Goal: Transaction & Acquisition: Purchase product/service

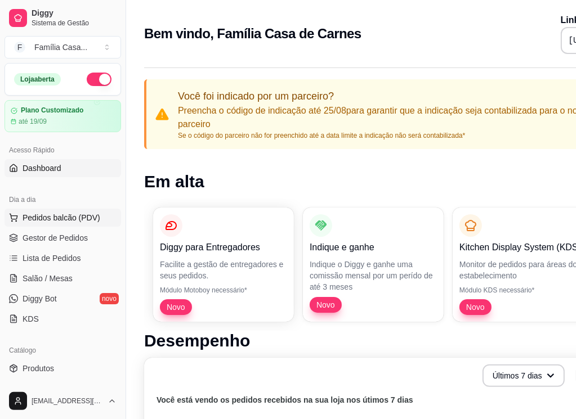
click at [57, 218] on span "Pedidos balcão (PDV)" at bounding box center [62, 217] width 78 height 11
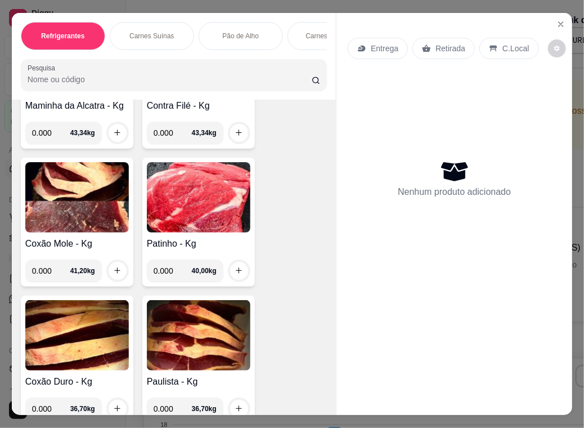
scroll to position [3602, 0]
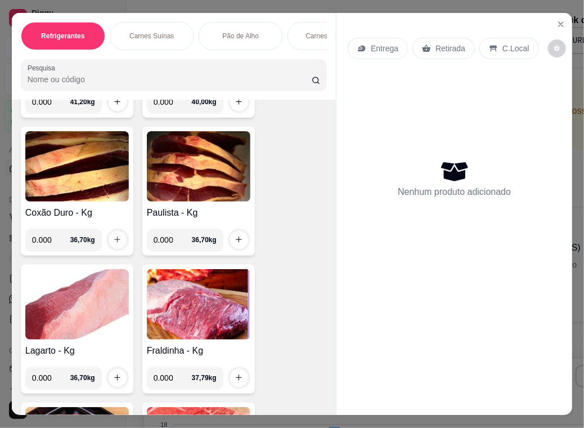
click at [113, 235] on icon "increase-product-quantity" at bounding box center [117, 239] width 8 height 8
click at [113, 236] on icon "increase-product-quantity" at bounding box center [117, 240] width 8 height 8
click at [107, 177] on img at bounding box center [77, 166] width 104 height 70
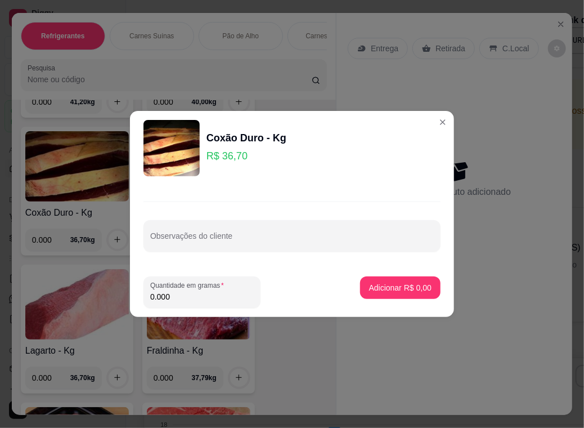
drag, startPoint x: 205, startPoint y: 298, endPoint x: 79, endPoint y: 311, distance: 126.2
click at [79, 311] on div "Coxão Duro - Kg R$ 36,70 Observações do cliente Quantidade em gramas 0.000 Adic…" at bounding box center [292, 214] width 584 height 428
type input "2.000"
click at [389, 281] on button "Adicionar R$ 73,40" at bounding box center [398, 288] width 83 height 22
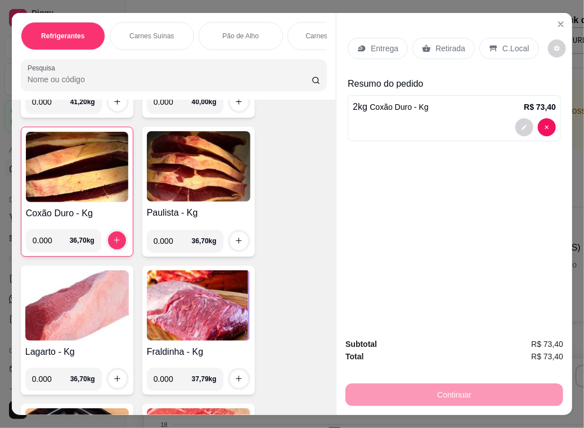
click at [371, 43] on p "Entrega" at bounding box center [385, 48] width 28 height 11
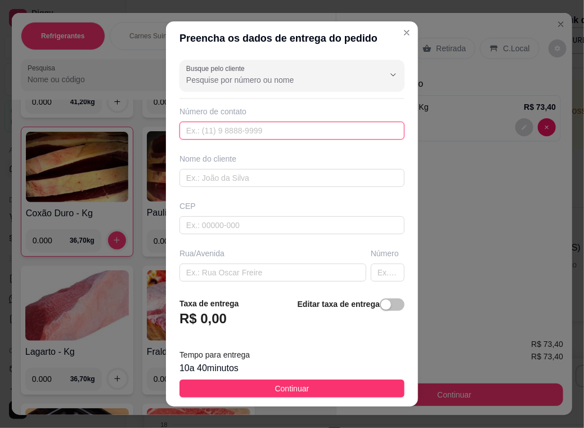
click at [248, 130] on input "text" at bounding box center [292, 131] width 225 height 18
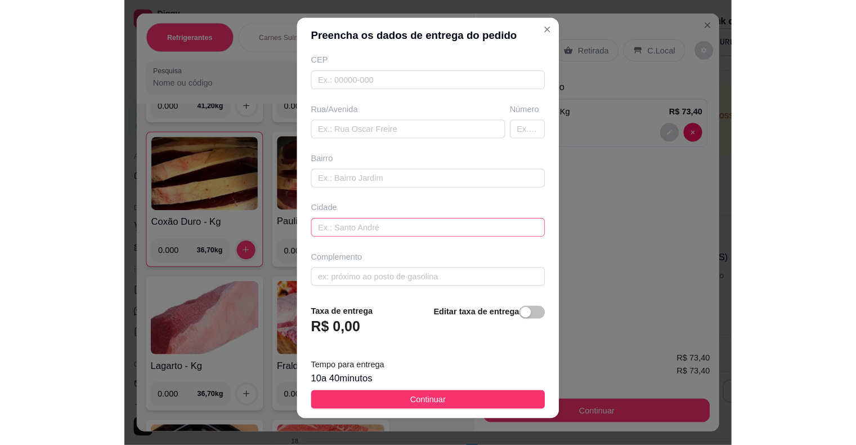
scroll to position [0, 0]
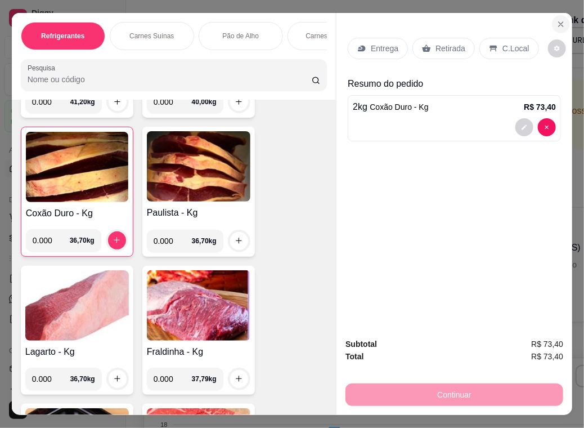
click at [557, 20] on icon "Close" at bounding box center [561, 24] width 9 height 9
